Goal: Transaction & Acquisition: Purchase product/service

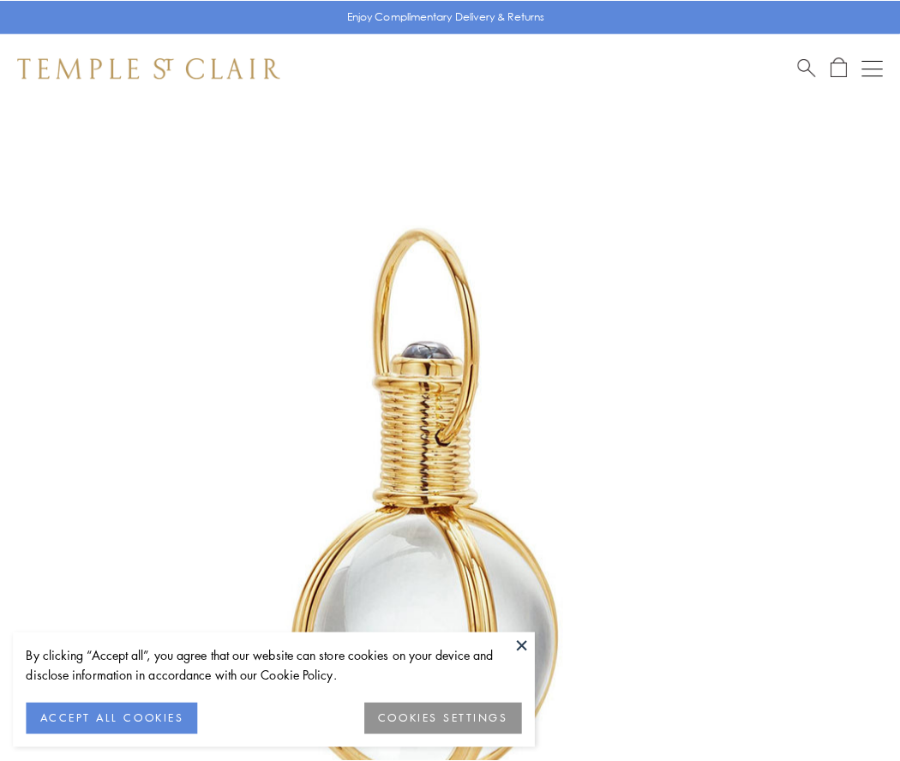
scroll to position [447, 0]
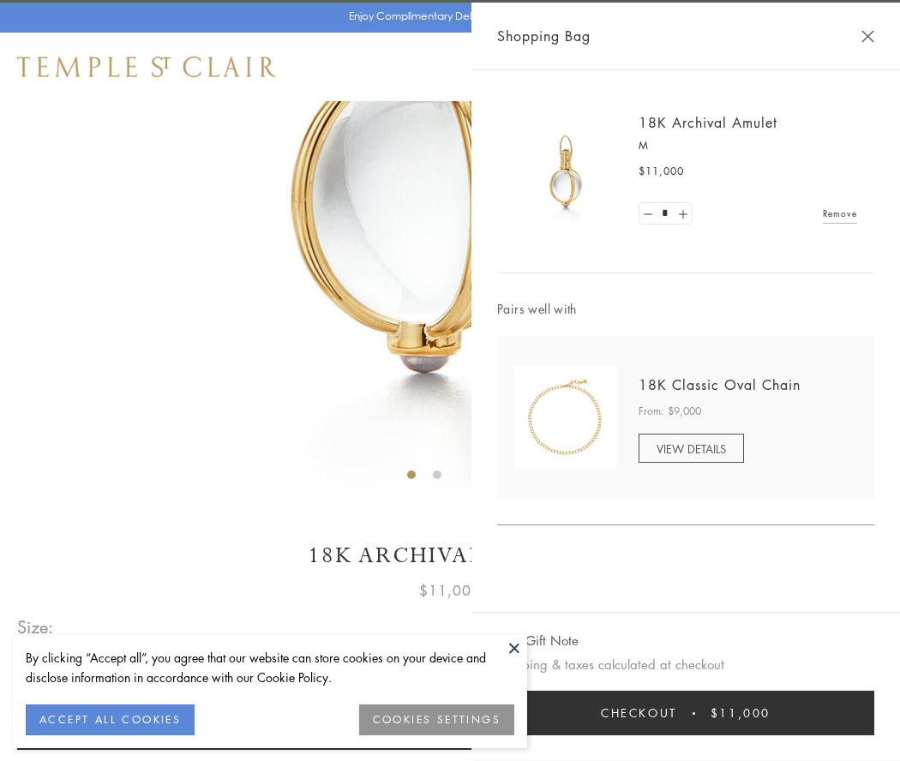
click at [686, 713] on button "Checkout $11,000" at bounding box center [685, 713] width 377 height 45
